Goal: Find specific fact: Find specific fact

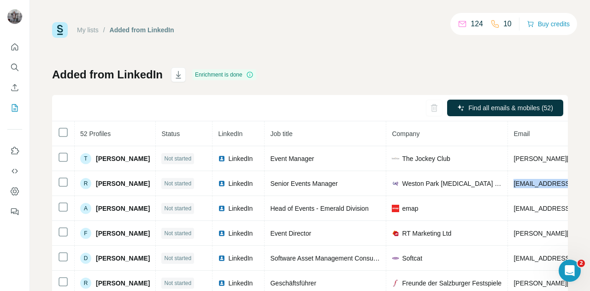
scroll to position [0, 117]
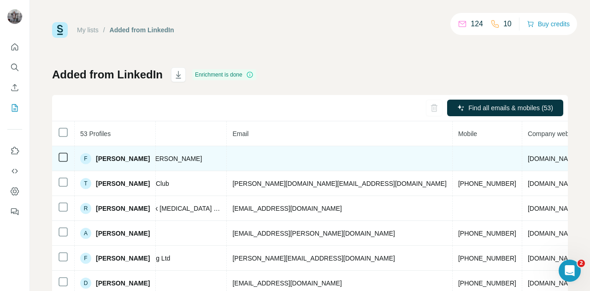
scroll to position [0, 283]
click at [525, 159] on span "[DOMAIN_NAME]" at bounding box center [551, 158] width 52 height 7
drag, startPoint x: 489, startPoint y: 157, endPoint x: 426, endPoint y: 161, distance: 63.3
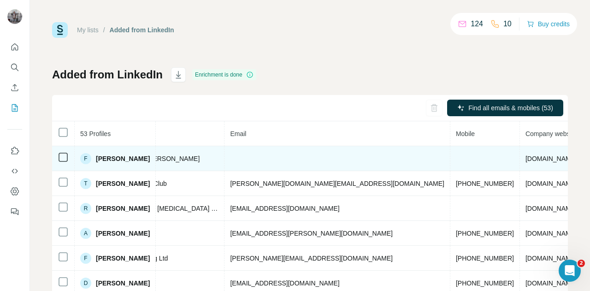
click at [525, 161] on span "[DOMAIN_NAME]" at bounding box center [551, 158] width 52 height 7
drag, startPoint x: 489, startPoint y: 158, endPoint x: 422, endPoint y: 161, distance: 66.9
click at [520, 161] on td "[DOMAIN_NAME]" at bounding box center [551, 158] width 63 height 25
copy span "[DOMAIN_NAME]"
